Goal: Answer question/provide support

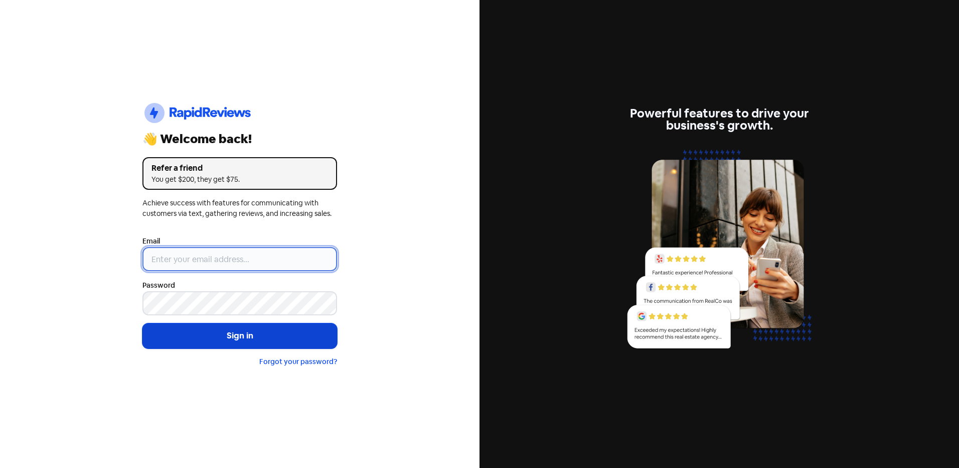
type input "[EMAIL_ADDRESS][DOMAIN_NAME]"
click at [253, 338] on button "Sign in" at bounding box center [239, 335] width 195 height 25
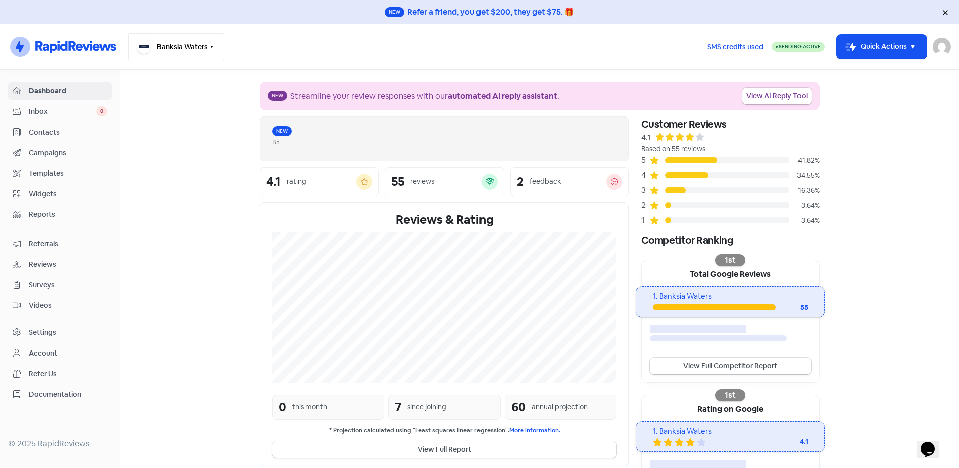
click at [211, 44] on icon "button" at bounding box center [212, 47] width 8 height 8
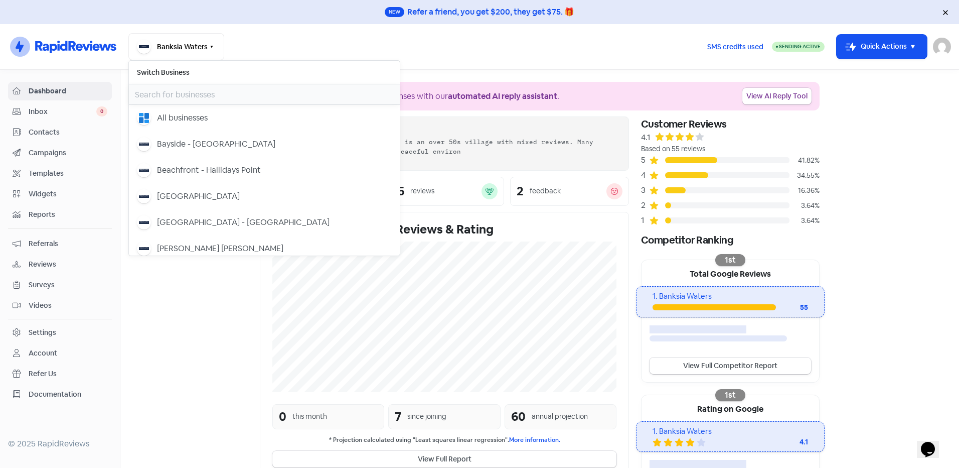
click at [210, 94] on input "text" at bounding box center [264, 94] width 271 height 20
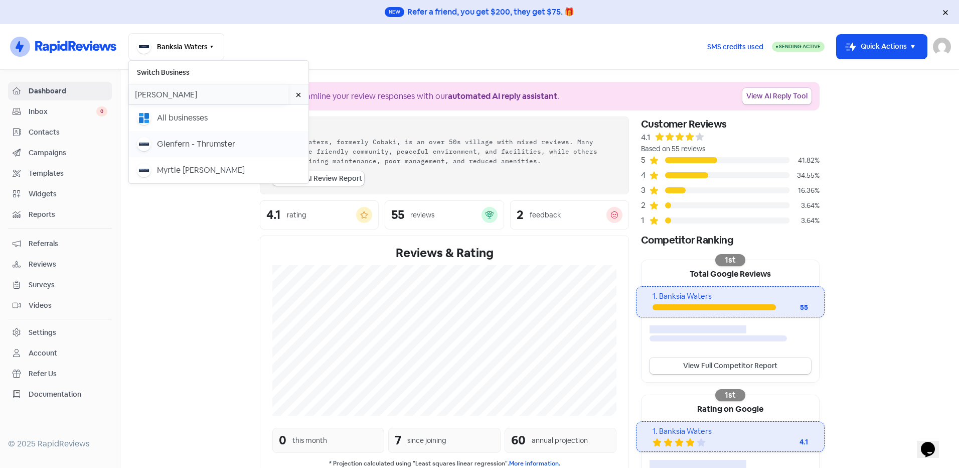
type input "glen"
click at [209, 141] on div "Glenfern - Thrumster" at bounding box center [196, 144] width 78 height 12
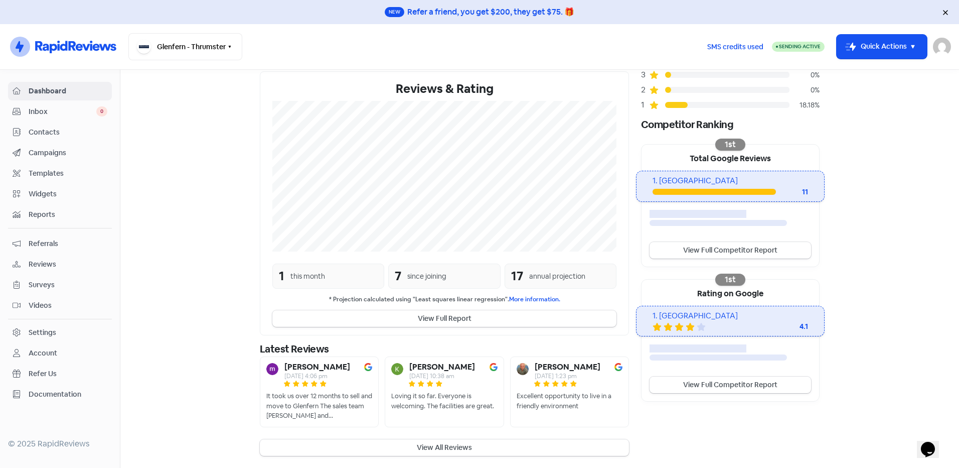
click at [451, 448] on button "View All Reviews" at bounding box center [444, 447] width 369 height 17
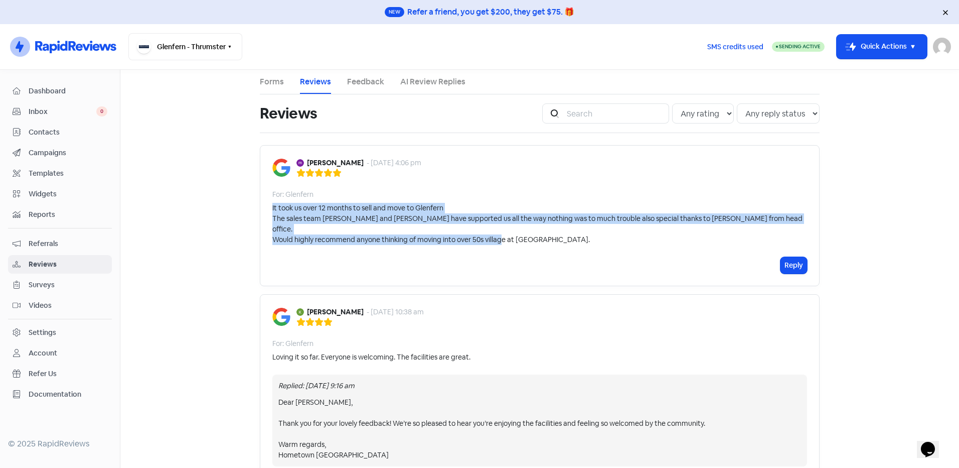
drag, startPoint x: 583, startPoint y: 229, endPoint x: 267, endPoint y: 205, distance: 316.5
click at [267, 205] on div "[PERSON_NAME] - [DATE] 4:06 pm For: Glenfern It took us over 12 months to sell …" at bounding box center [540, 215] width 560 height 141
copy div "It took us over 12 months to sell and move to Glenfern The sales team [PERSON_N…"
click at [796, 257] on button "Reply" at bounding box center [794, 265] width 27 height 17
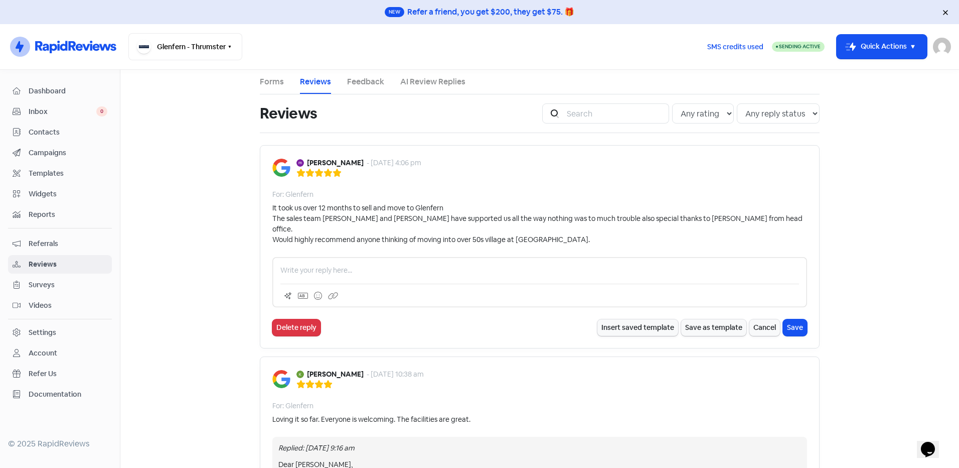
click at [356, 257] on div at bounding box center [539, 282] width 535 height 50
click at [356, 265] on p at bounding box center [539, 270] width 519 height 11
paste div
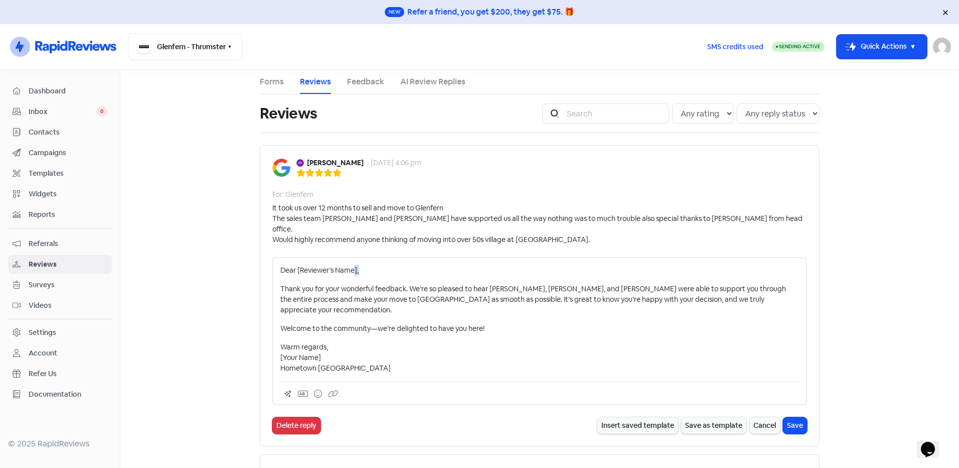
drag, startPoint x: 356, startPoint y: 256, endPoint x: 352, endPoint y: 262, distance: 7.1
click at [352, 265] on p "Dear [Reviewer’s Name]," at bounding box center [539, 270] width 519 height 11
click at [354, 265] on p "Dear [Reviewer’s Name]," at bounding box center [539, 270] width 519 height 11
click at [353, 265] on p "Dear [Reviewer’s Name]," at bounding box center [539, 270] width 519 height 11
click at [557, 283] on p "Thank you for your wonderful feedback. We’re so pleased to hear [PERSON_NAME], …" at bounding box center [539, 299] width 519 height 32
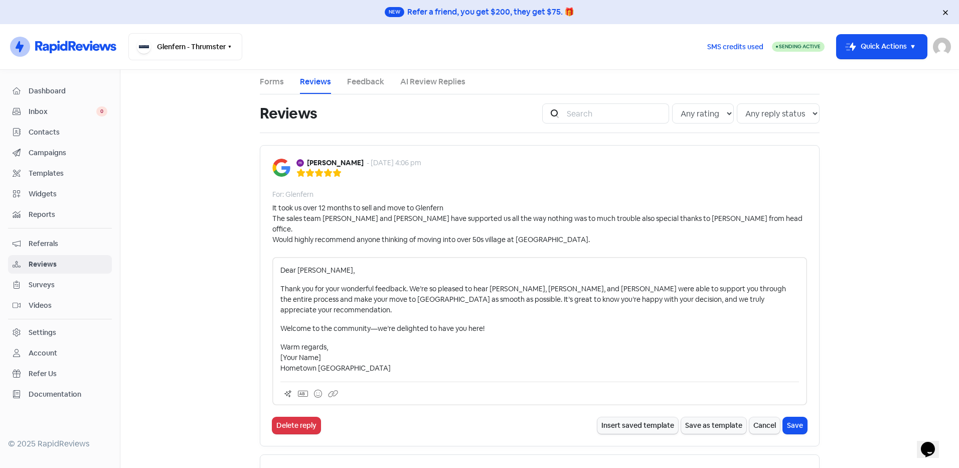
click at [645, 342] on p "Warm regards, [Your Name] Hometown [GEOGRAPHIC_DATA]" at bounding box center [539, 358] width 519 height 32
drag, startPoint x: 320, startPoint y: 338, endPoint x: 274, endPoint y: 339, distance: 45.2
click at [274, 339] on div "Dear [PERSON_NAME], Thank you for your wonderful feedback. We’re so pleased to …" at bounding box center [539, 331] width 535 height 148
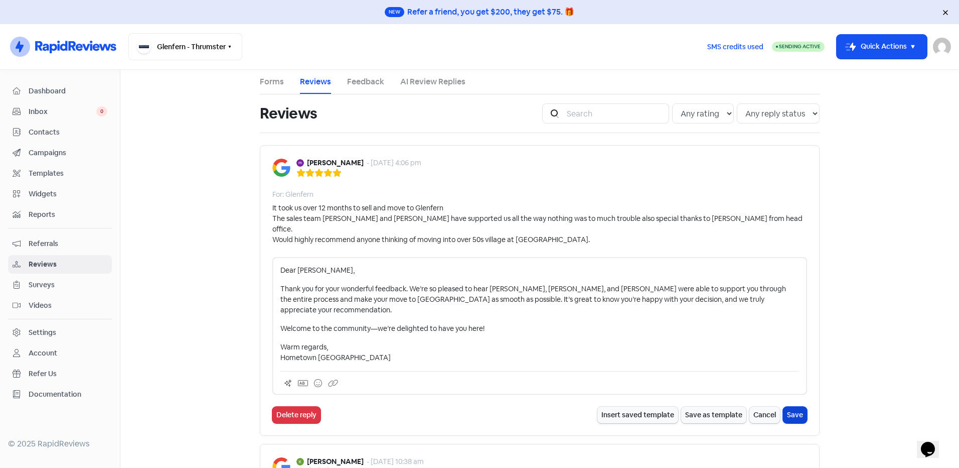
click at [796, 406] on button "Save" at bounding box center [795, 414] width 24 height 17
